Goal: Task Accomplishment & Management: Manage account settings

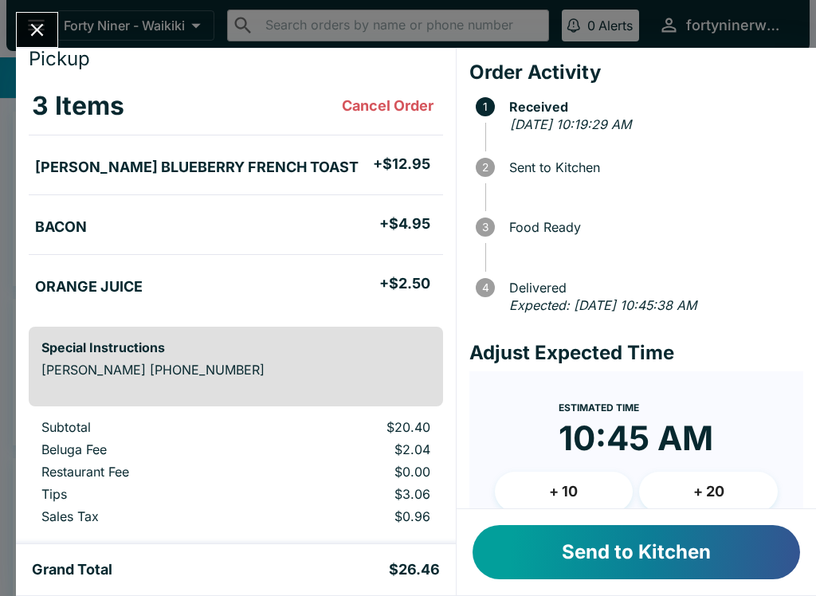
scroll to position [50, 0]
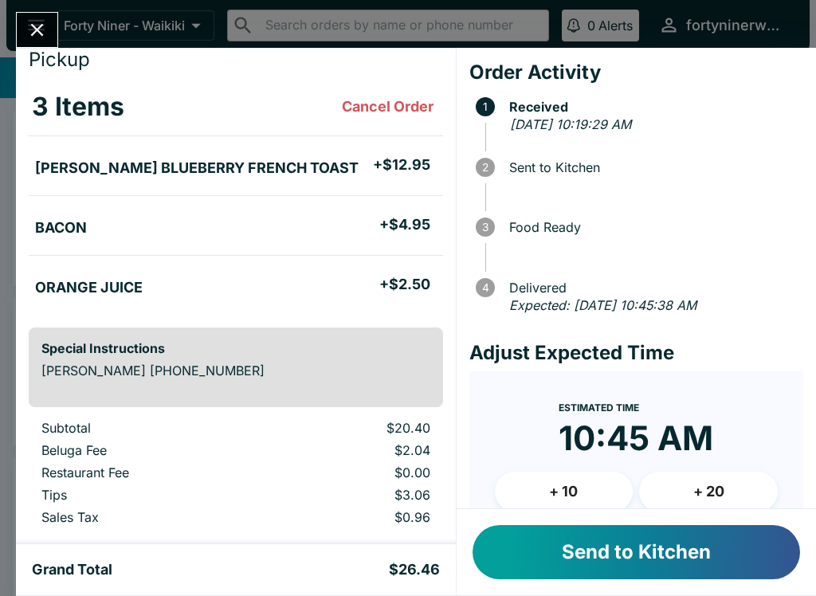
click at [623, 541] on button "Send to Kitchen" at bounding box center [637, 552] width 328 height 54
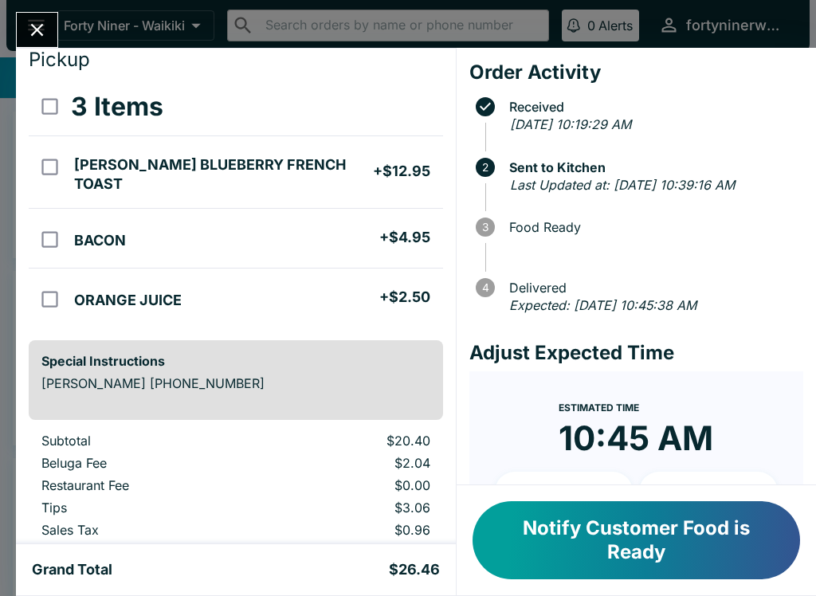
click at [37, 23] on icon "Close" at bounding box center [37, 30] width 22 height 22
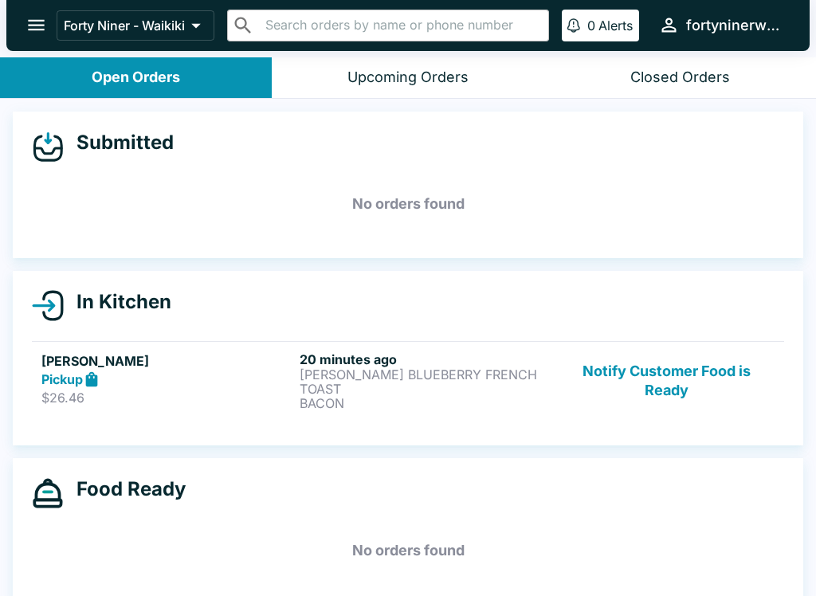
click at [646, 374] on button "Notify Customer Food is Ready" at bounding box center [667, 380] width 216 height 59
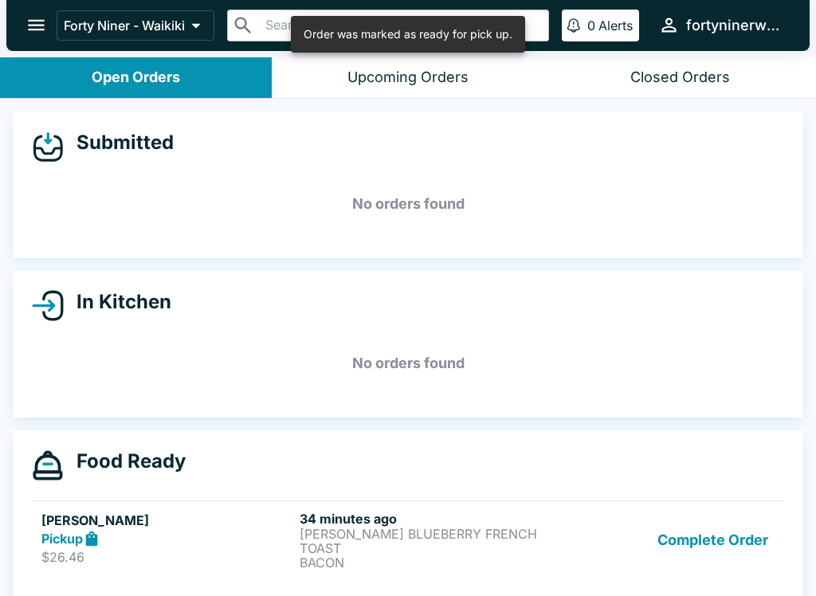
click at [682, 540] on button "Complete Order" at bounding box center [713, 540] width 124 height 59
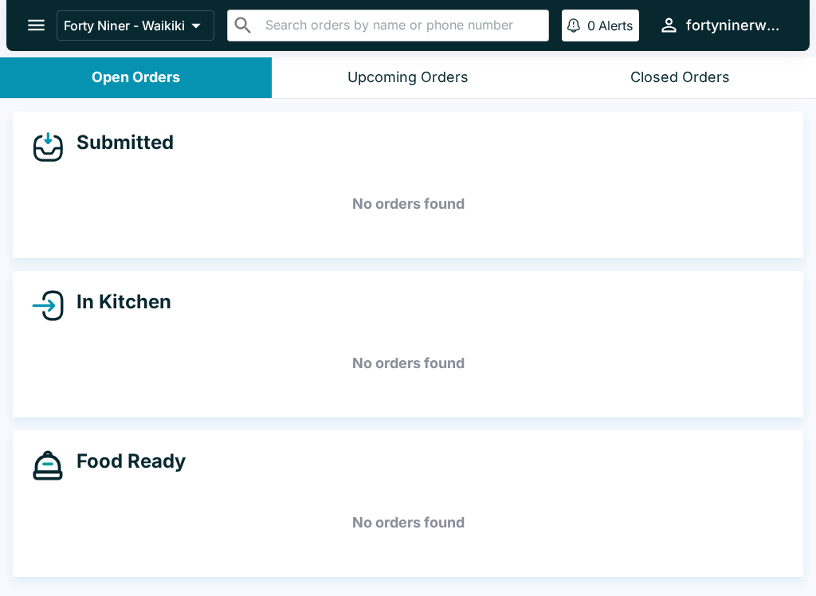
click at [38, 21] on icon "open drawer" at bounding box center [36, 25] width 17 height 11
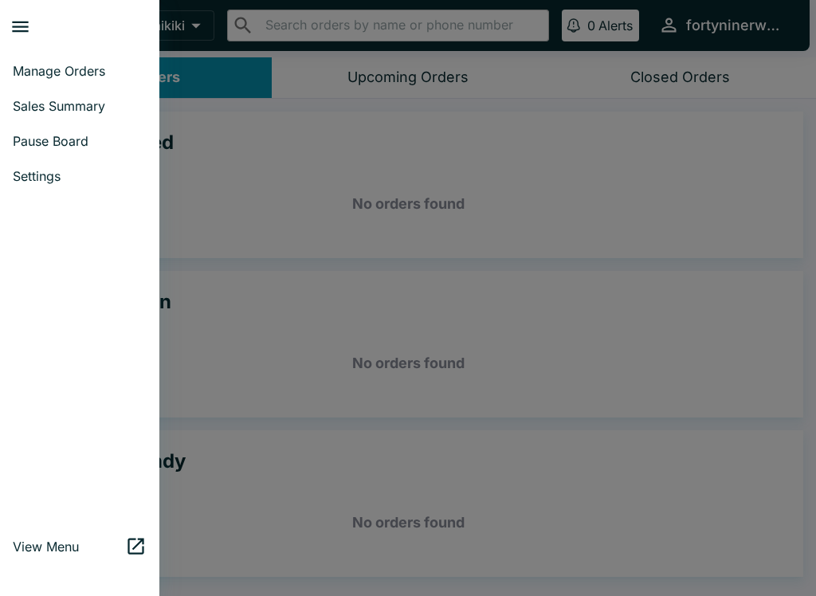
click at [105, 100] on span "Sales Summary" at bounding box center [80, 106] width 134 height 16
select select "03:00"
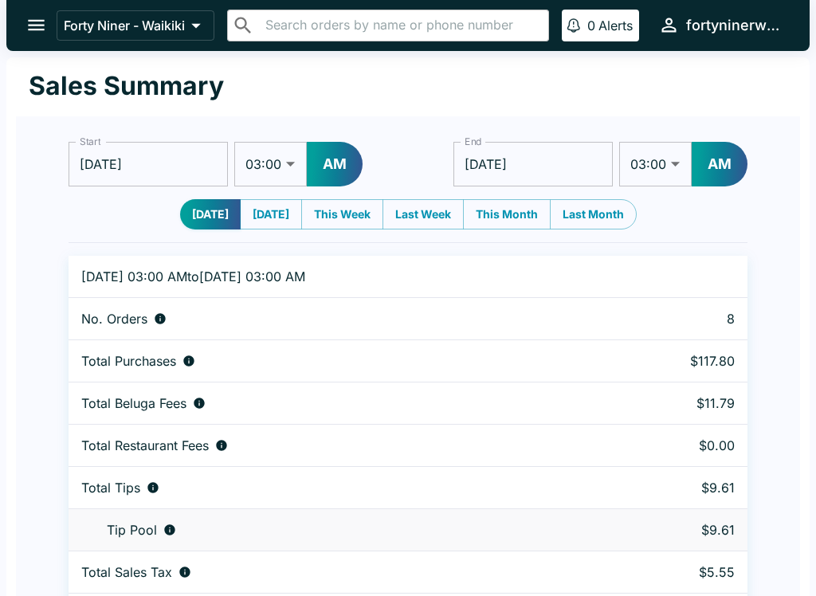
click at [40, 15] on icon "open drawer" at bounding box center [37, 25] width 22 height 22
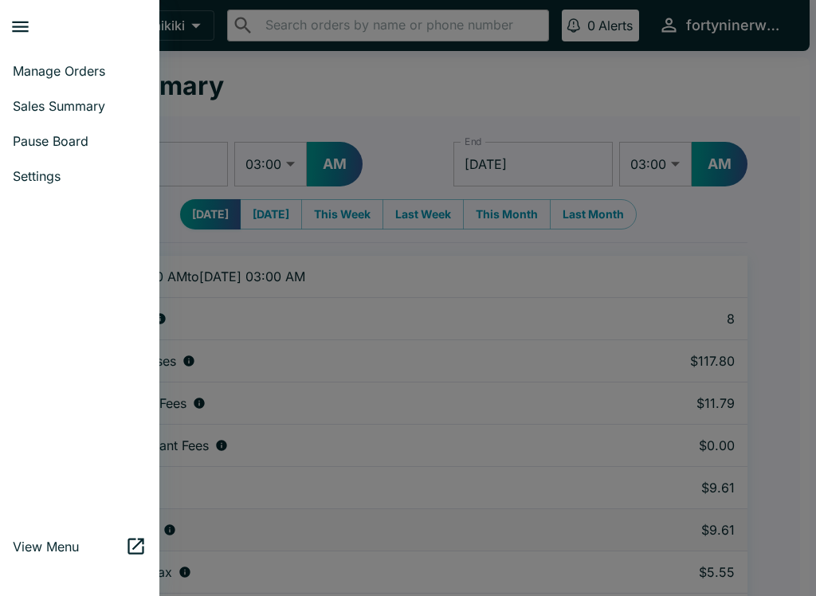
click at [68, 60] on link "Manage Orders" at bounding box center [79, 70] width 159 height 35
